Goal: Task Accomplishment & Management: Manage account settings

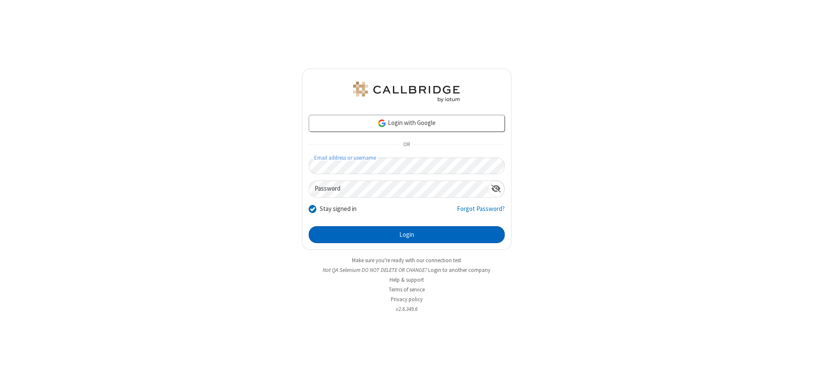
click at [406, 235] on button "Login" at bounding box center [407, 234] width 196 height 17
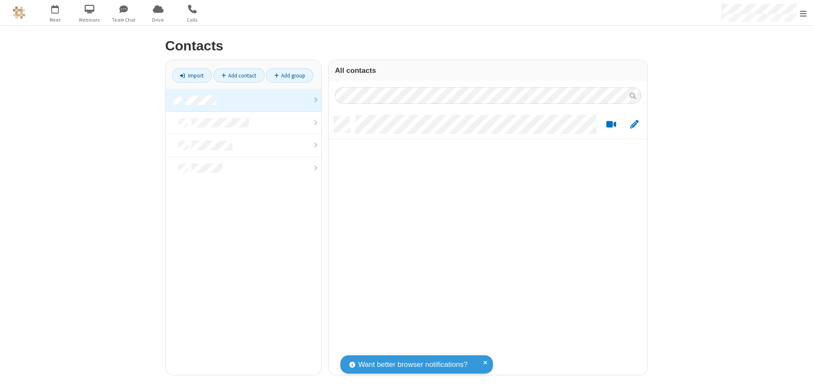
click at [243, 100] on link at bounding box center [244, 100] width 156 height 23
click at [290, 75] on link "Add group" at bounding box center [289, 75] width 47 height 14
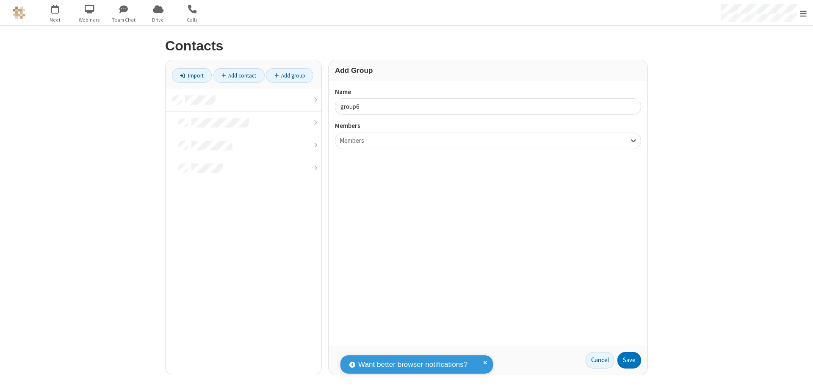
type input "group6"
click at [629, 360] on button "Save" at bounding box center [629, 360] width 24 height 17
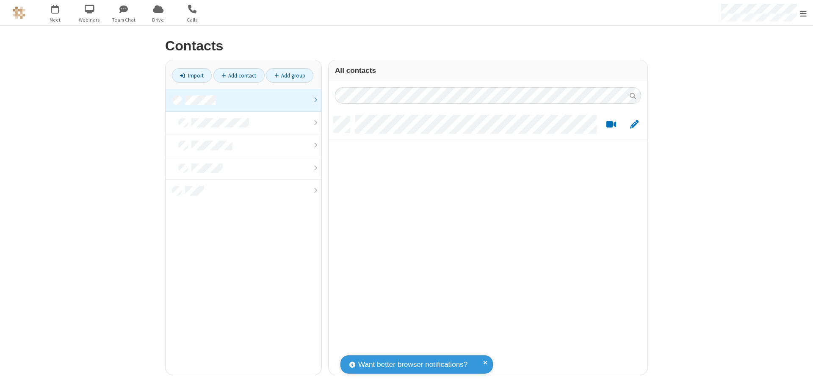
click at [243, 100] on link at bounding box center [244, 100] width 156 height 23
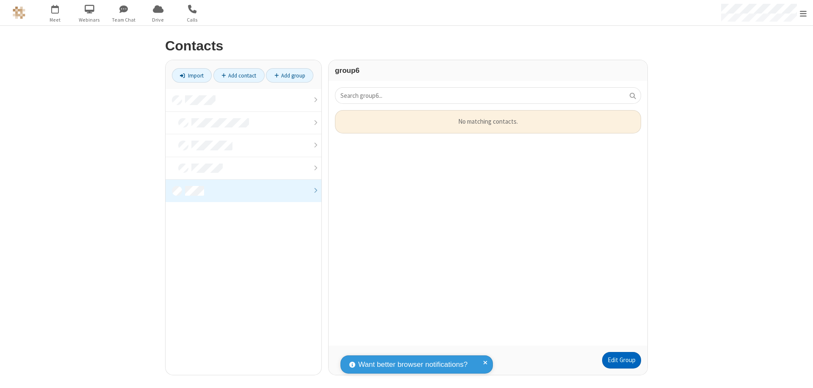
click at [621, 360] on link "Edit Group" at bounding box center [621, 360] width 39 height 17
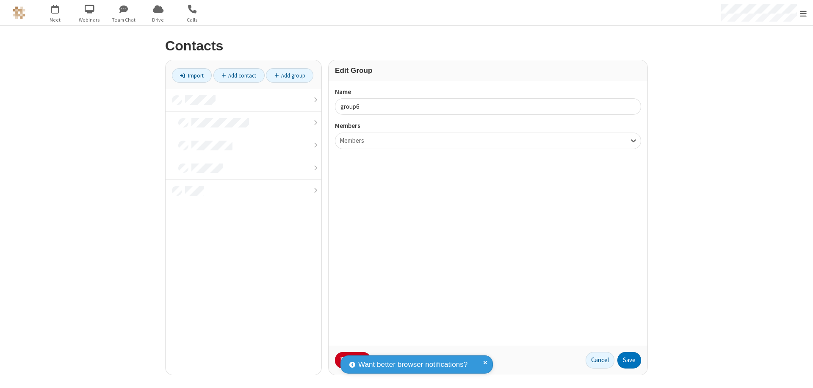
click at [0, 0] on button "No Thanks" at bounding box center [0, 0] width 0 height 0
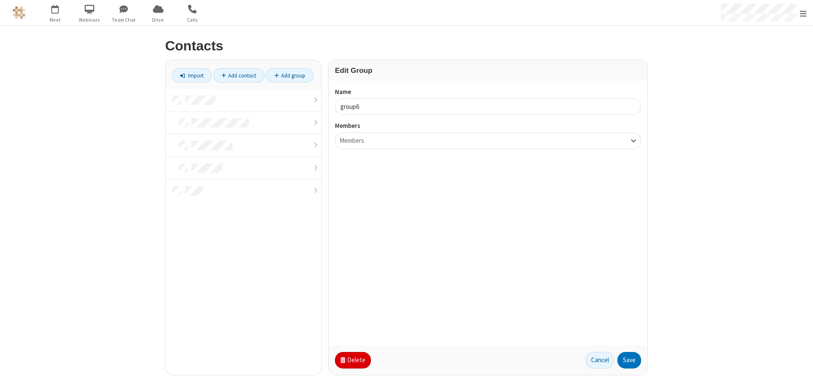
click at [352, 360] on button "Delete" at bounding box center [353, 360] width 36 height 17
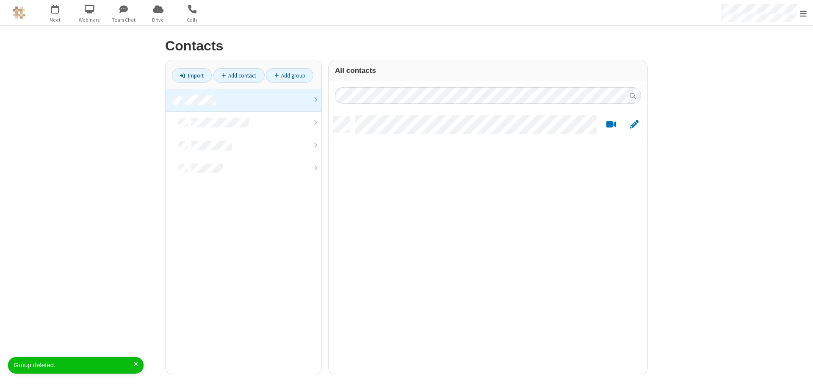
scroll to position [258, 312]
